Goal: Task Accomplishment & Management: Use online tool/utility

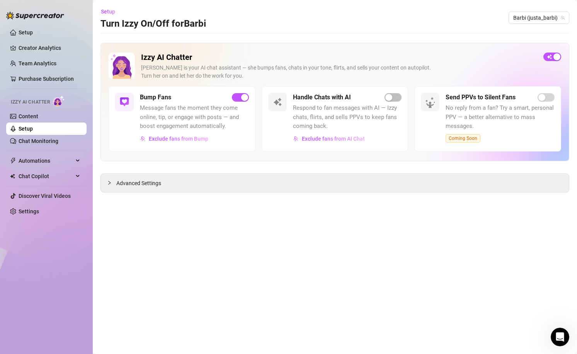
scroll to position [32, 0]
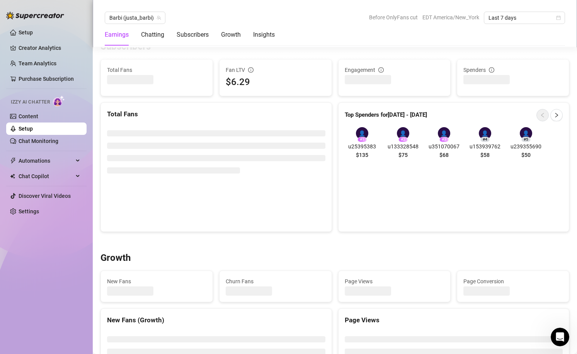
scroll to position [579, 0]
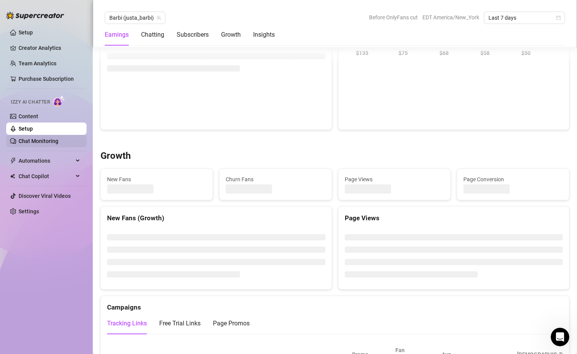
click at [37, 144] on link "Chat Monitoring" at bounding box center [39, 141] width 40 height 6
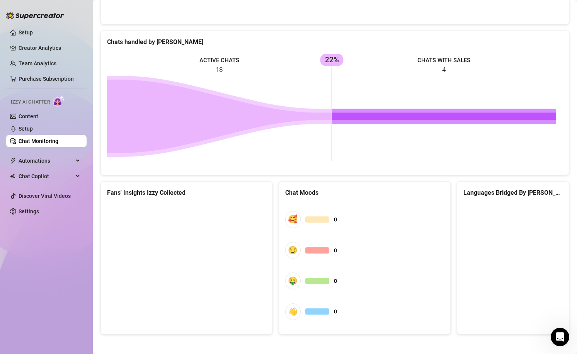
scroll to position [308, 0]
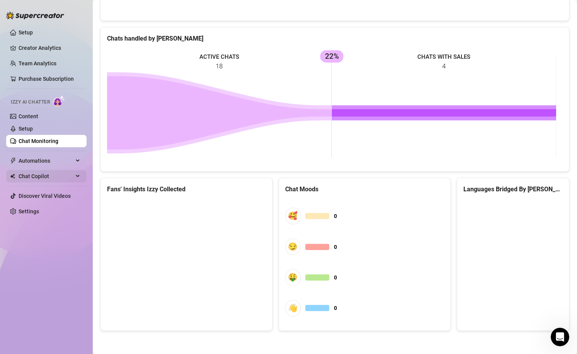
click at [73, 179] on span "Chat Copilot" at bounding box center [46, 176] width 55 height 12
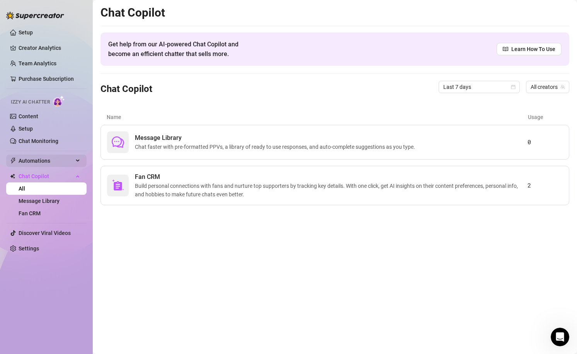
click at [79, 162] on div "Automations" at bounding box center [46, 161] width 80 height 12
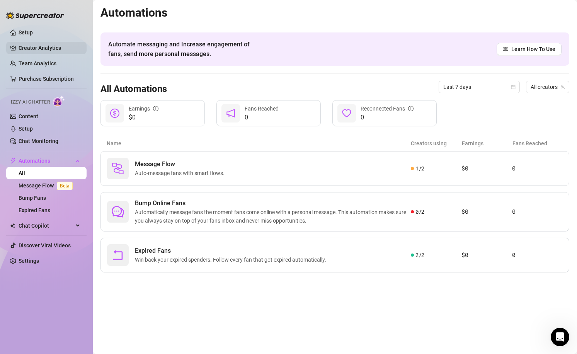
click at [45, 48] on link "Creator Analytics" at bounding box center [50, 48] width 62 height 12
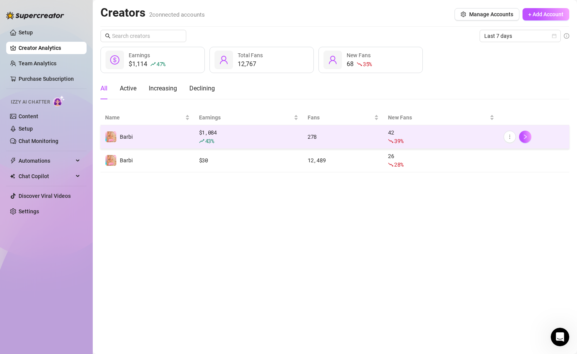
click at [352, 139] on div "278" at bounding box center [343, 137] width 71 height 8
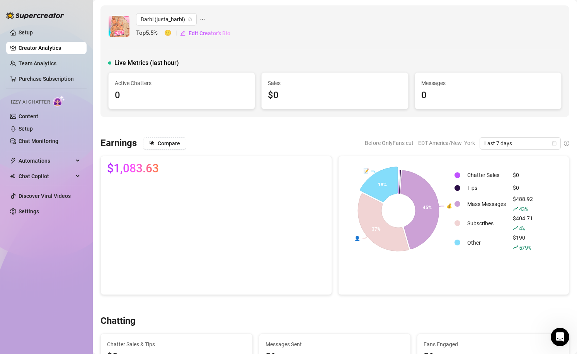
click at [373, 181] on icon at bounding box center [378, 184] width 37 height 35
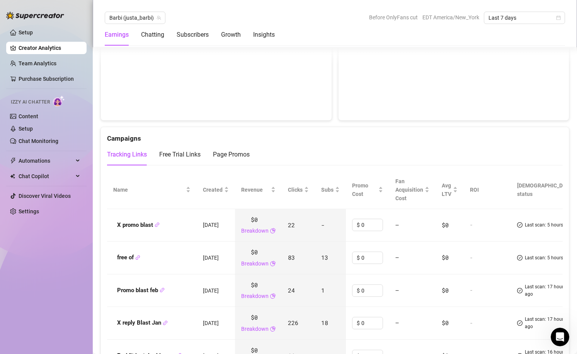
scroll to position [790, 0]
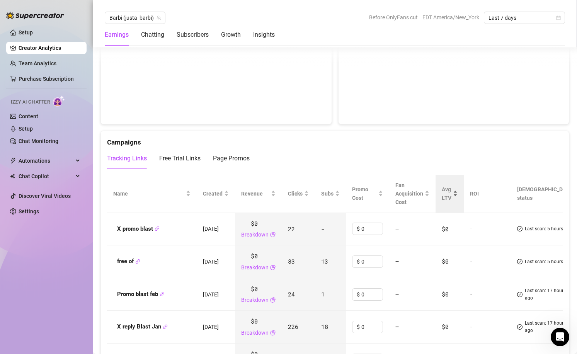
click at [451, 201] on span "Avg LTV" at bounding box center [447, 193] width 10 height 17
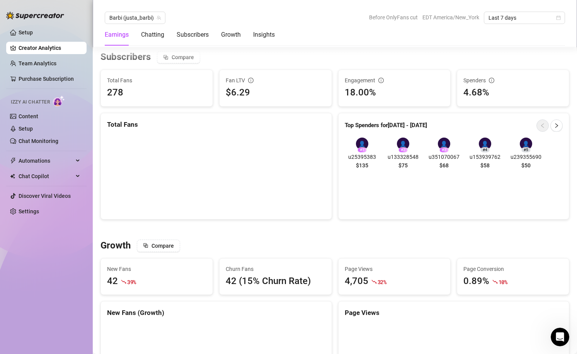
scroll to position [365, 0]
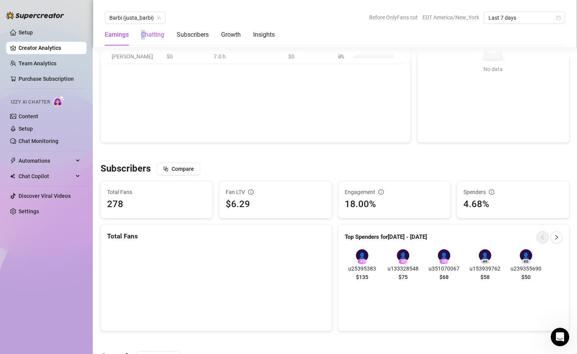
click at [144, 36] on div "Chatting" at bounding box center [152, 34] width 23 height 9
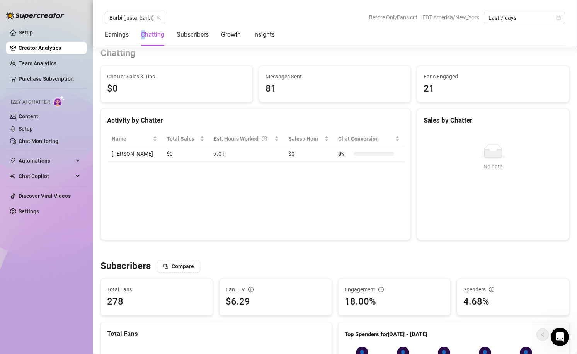
scroll to position [264, 0]
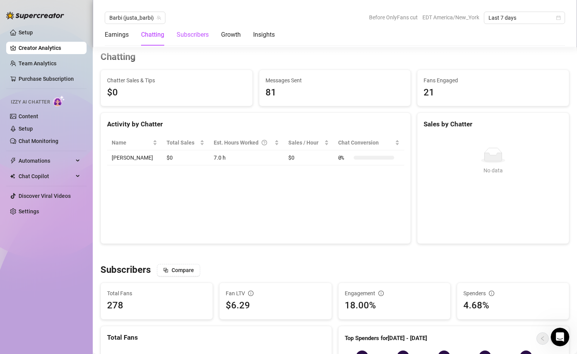
click at [190, 36] on div "Subscribers" at bounding box center [193, 34] width 32 height 9
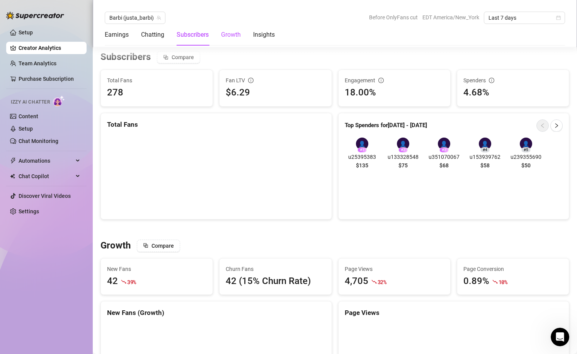
click at [228, 35] on div "Growth" at bounding box center [231, 34] width 20 height 9
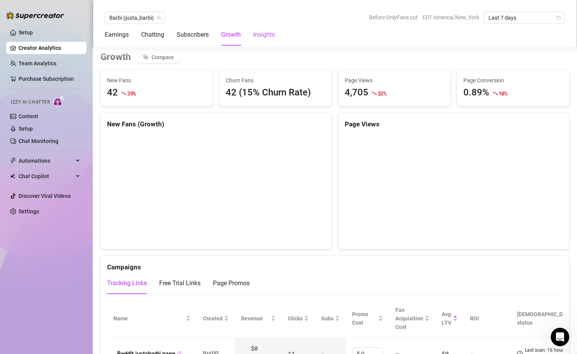
click at [259, 36] on div "Insights" at bounding box center [264, 34] width 22 height 9
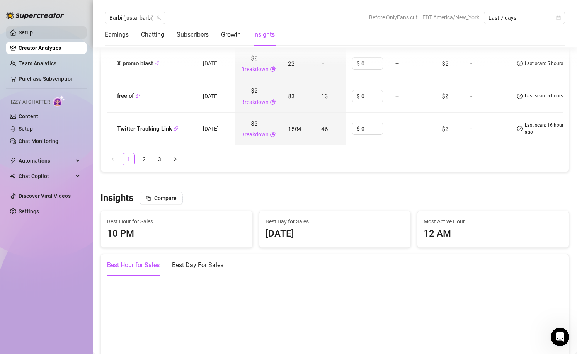
scroll to position [1332, 0]
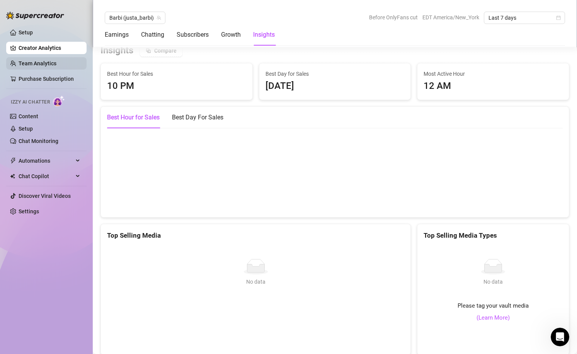
click at [46, 65] on link "Team Analytics" at bounding box center [38, 63] width 38 height 6
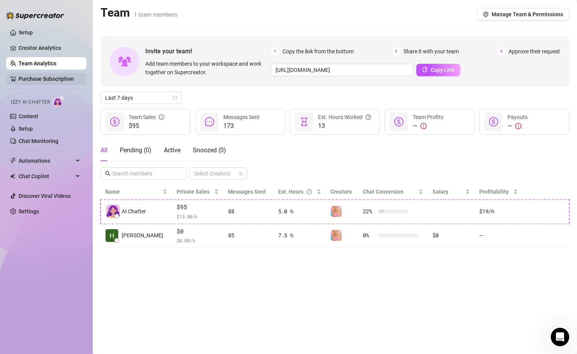
click at [62, 76] on link "Purchase Subscription" at bounding box center [46, 79] width 55 height 6
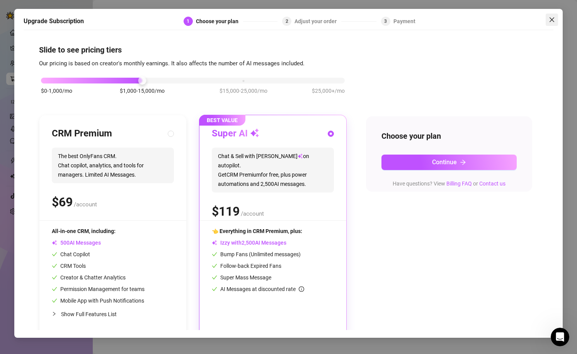
click at [553, 19] on icon "close" at bounding box center [552, 20] width 6 height 6
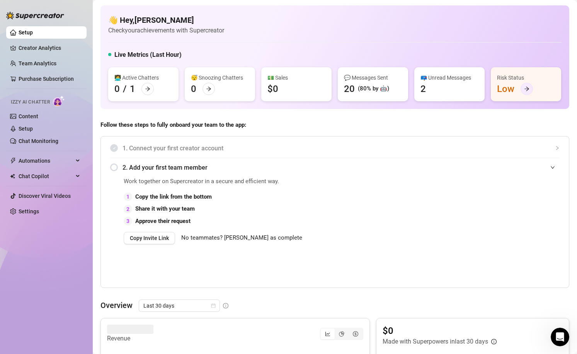
click at [520, 95] on div at bounding box center [526, 89] width 12 height 12
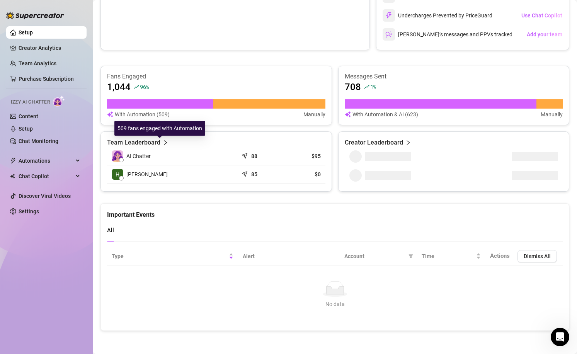
scroll to position [347, 0]
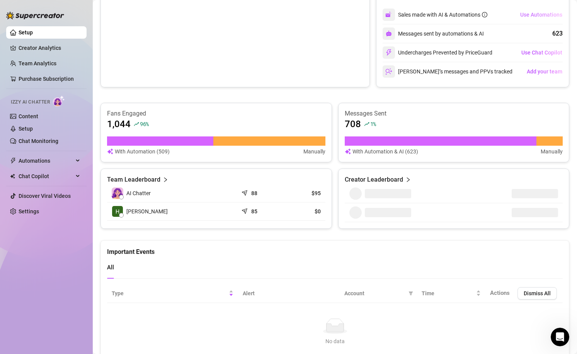
click at [530, 18] on span "Use Automations" at bounding box center [541, 15] width 42 height 6
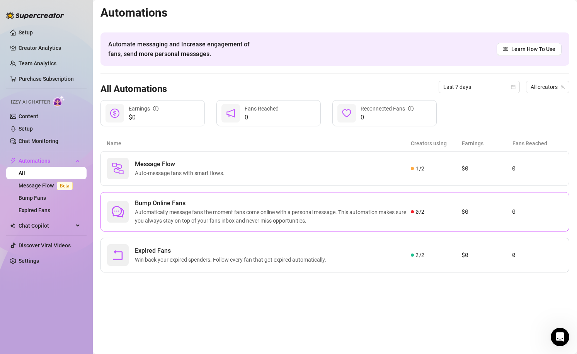
click at [228, 206] on span "Bump Online Fans" at bounding box center [273, 203] width 276 height 9
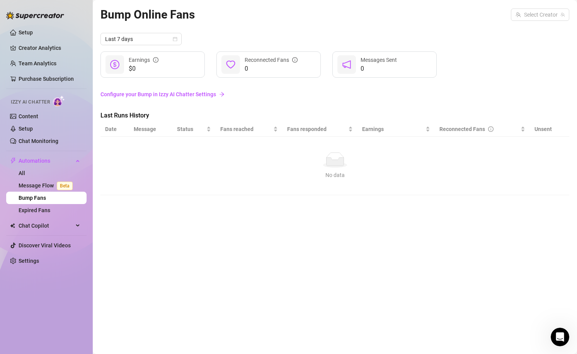
click at [190, 95] on link "Configure your Bump in Izzy AI Chatter Settings" at bounding box center [334, 94] width 469 height 8
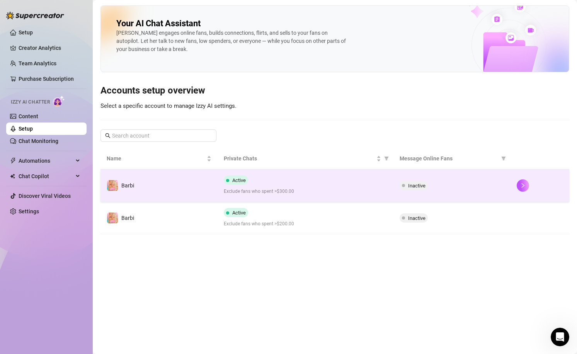
click at [323, 189] on span "Exclude fans who spent >$300.00" at bounding box center [305, 191] width 163 height 7
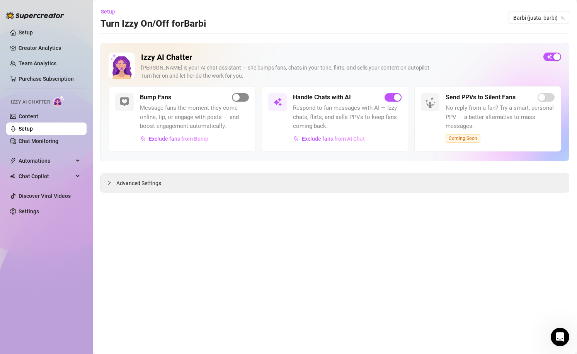
click at [240, 100] on span "button" at bounding box center [240, 97] width 17 height 8
click at [522, 15] on span "Barbi (justa_barbi)" at bounding box center [538, 18] width 51 height 12
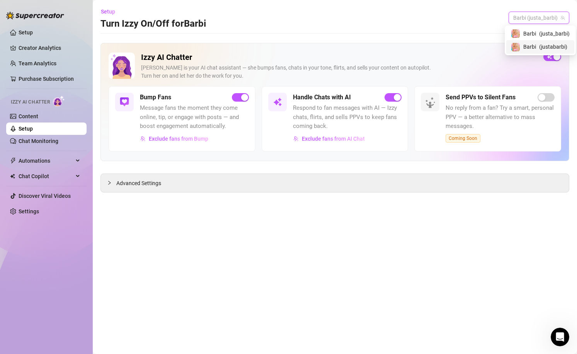
click at [532, 45] on span "Barbi" at bounding box center [529, 46] width 13 height 8
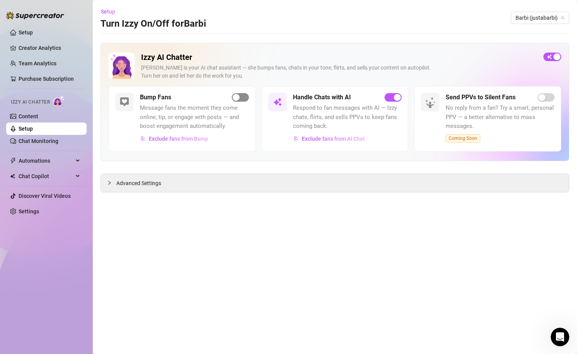
click at [236, 99] on div "button" at bounding box center [236, 97] width 7 height 7
click at [37, 116] on link "Content" at bounding box center [29, 116] width 20 height 6
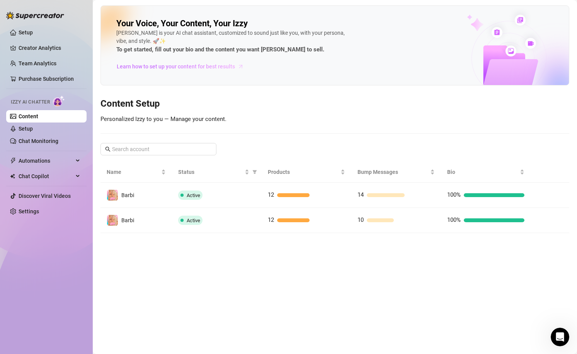
click at [186, 66] on span "Learn how to set up your content for best results" at bounding box center [176, 66] width 118 height 8
